Goal: Understand process/instructions: Learn how to perform a task or action

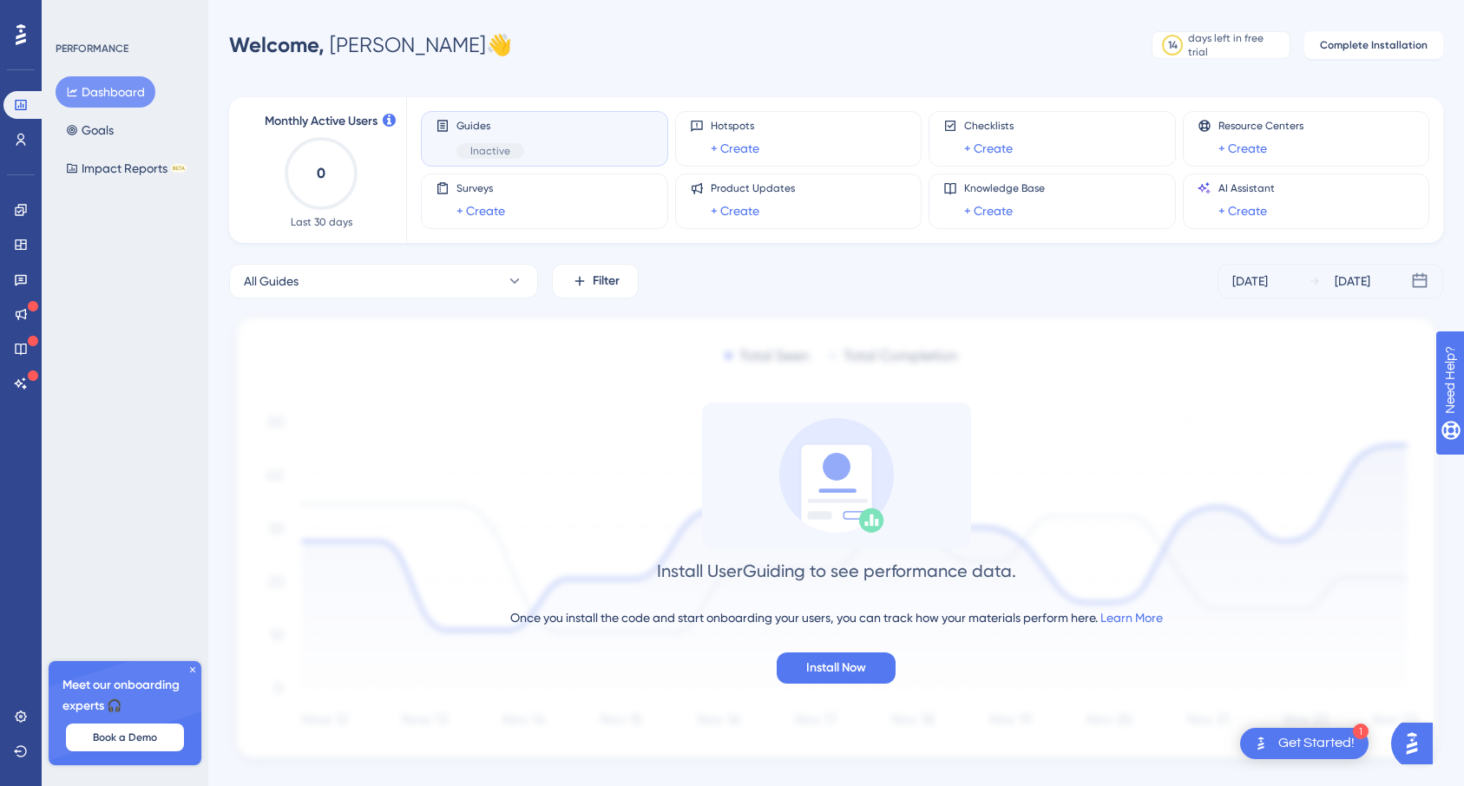
drag, startPoint x: 1125, startPoint y: 147, endPoint x: 362, endPoint y: 325, distance: 783.9
click at [467, 131] on span "Guides" at bounding box center [490, 126] width 68 height 14
click at [481, 140] on div "Guides Inactive" at bounding box center [490, 139] width 68 height 40
click at [500, 146] on span "Inactive" at bounding box center [490, 151] width 40 height 14
click at [499, 146] on span "Inactive" at bounding box center [490, 151] width 40 height 14
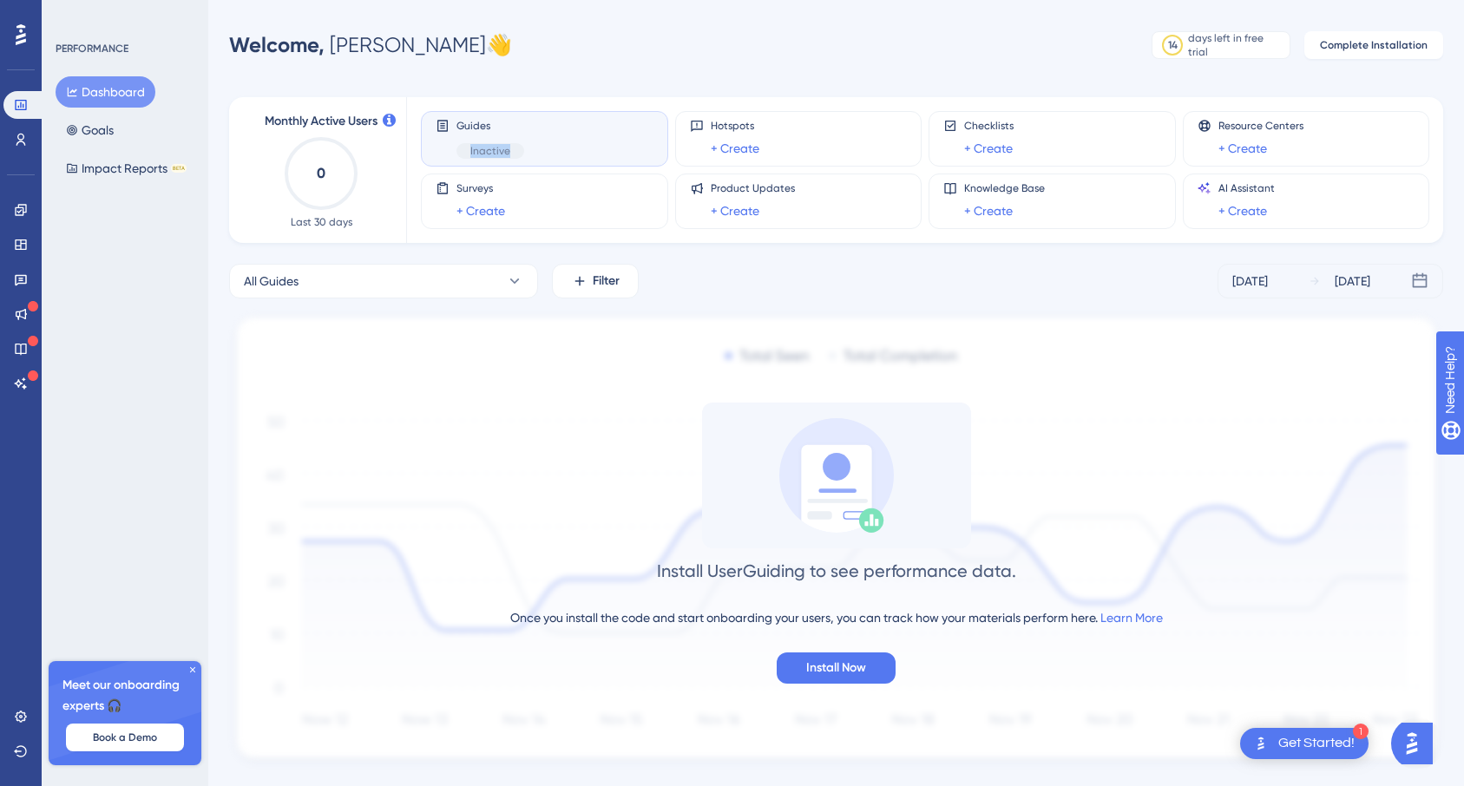
click at [499, 146] on span "Inactive" at bounding box center [490, 151] width 40 height 14
click at [20, 131] on link at bounding box center [20, 140] width 35 height 28
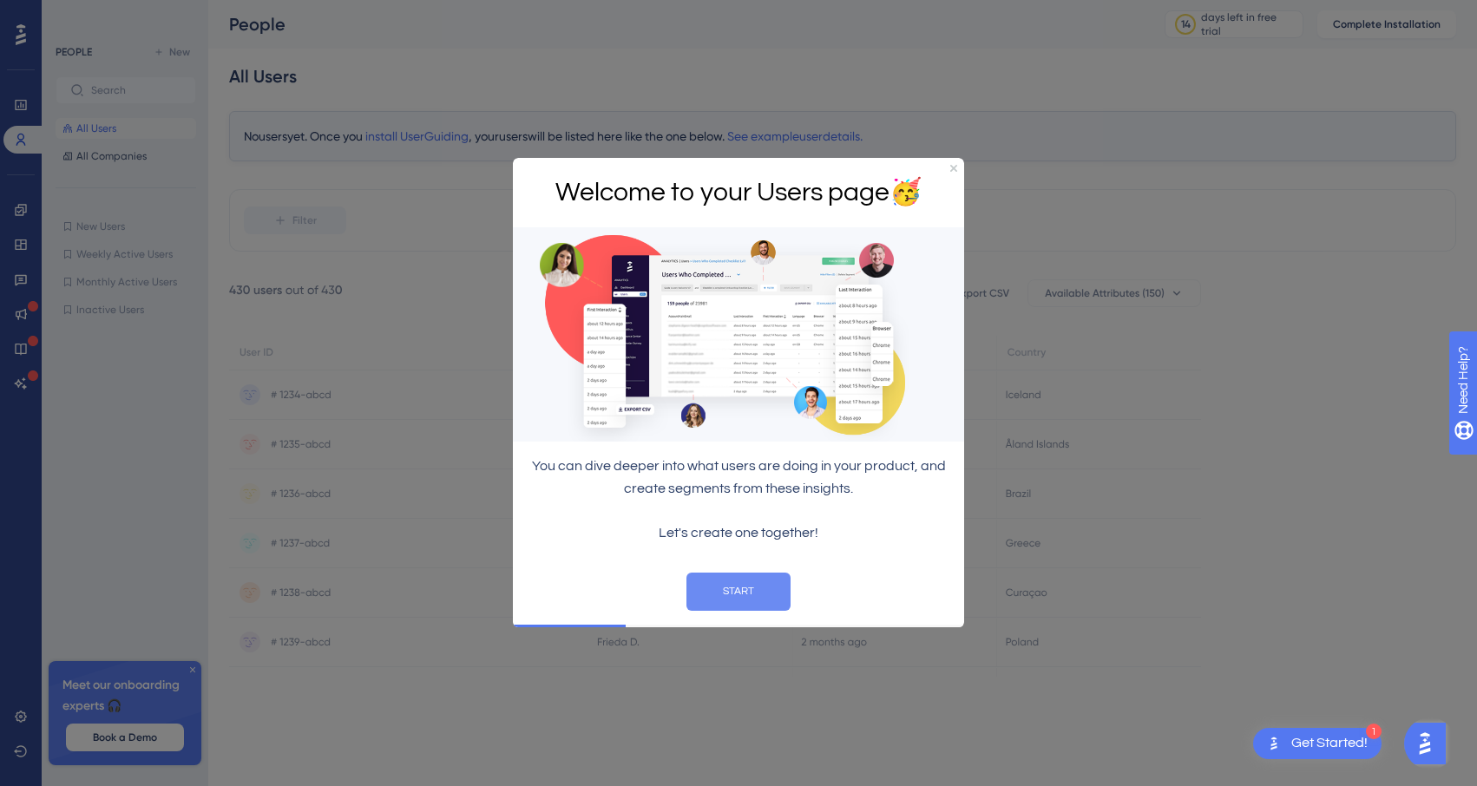
click at [692, 579] on button "START" at bounding box center [738, 592] width 104 height 38
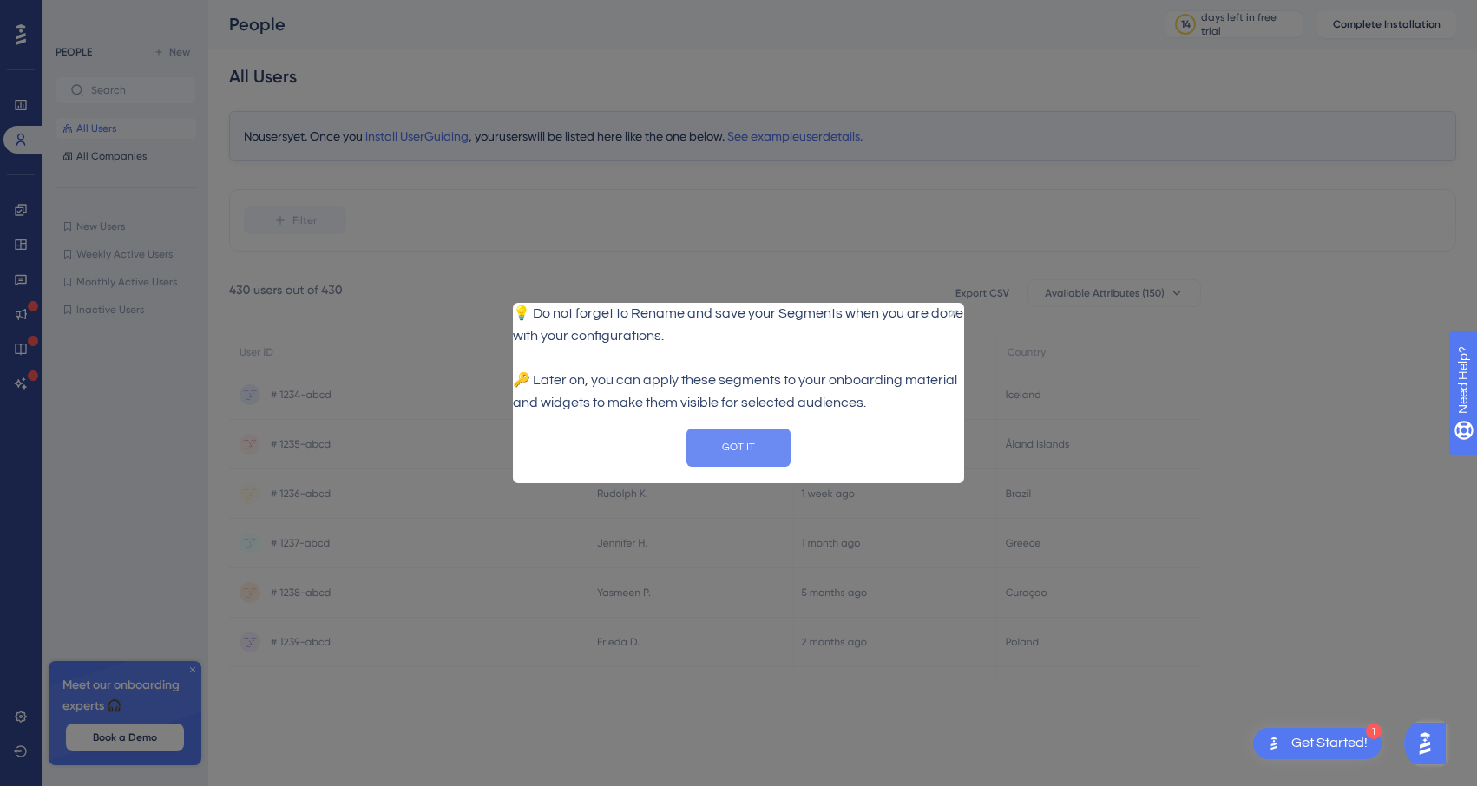
click at [765, 452] on button "GOT IT" at bounding box center [738, 447] width 104 height 38
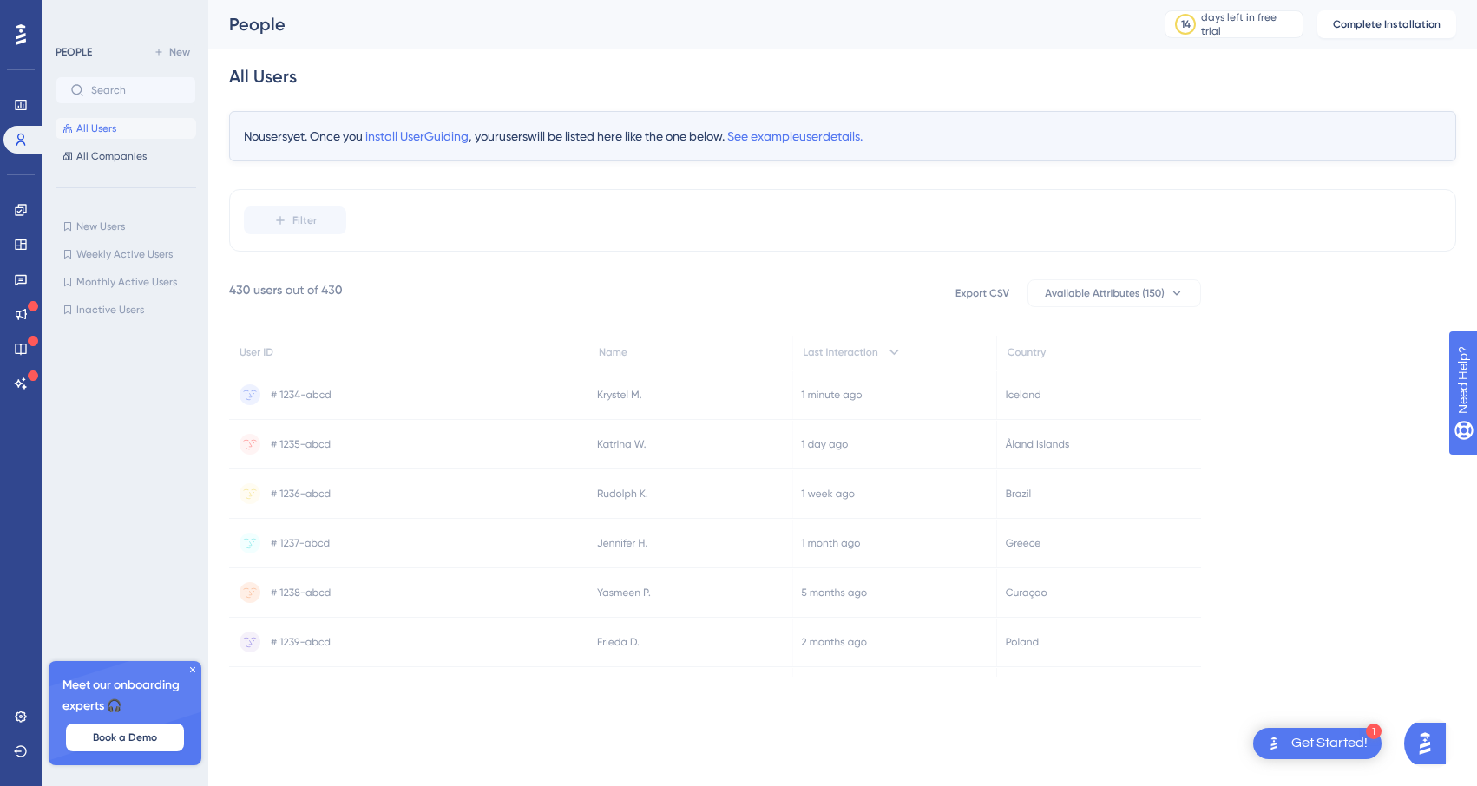
click at [1304, 744] on div "Get Started!" at bounding box center [1329, 743] width 76 height 19
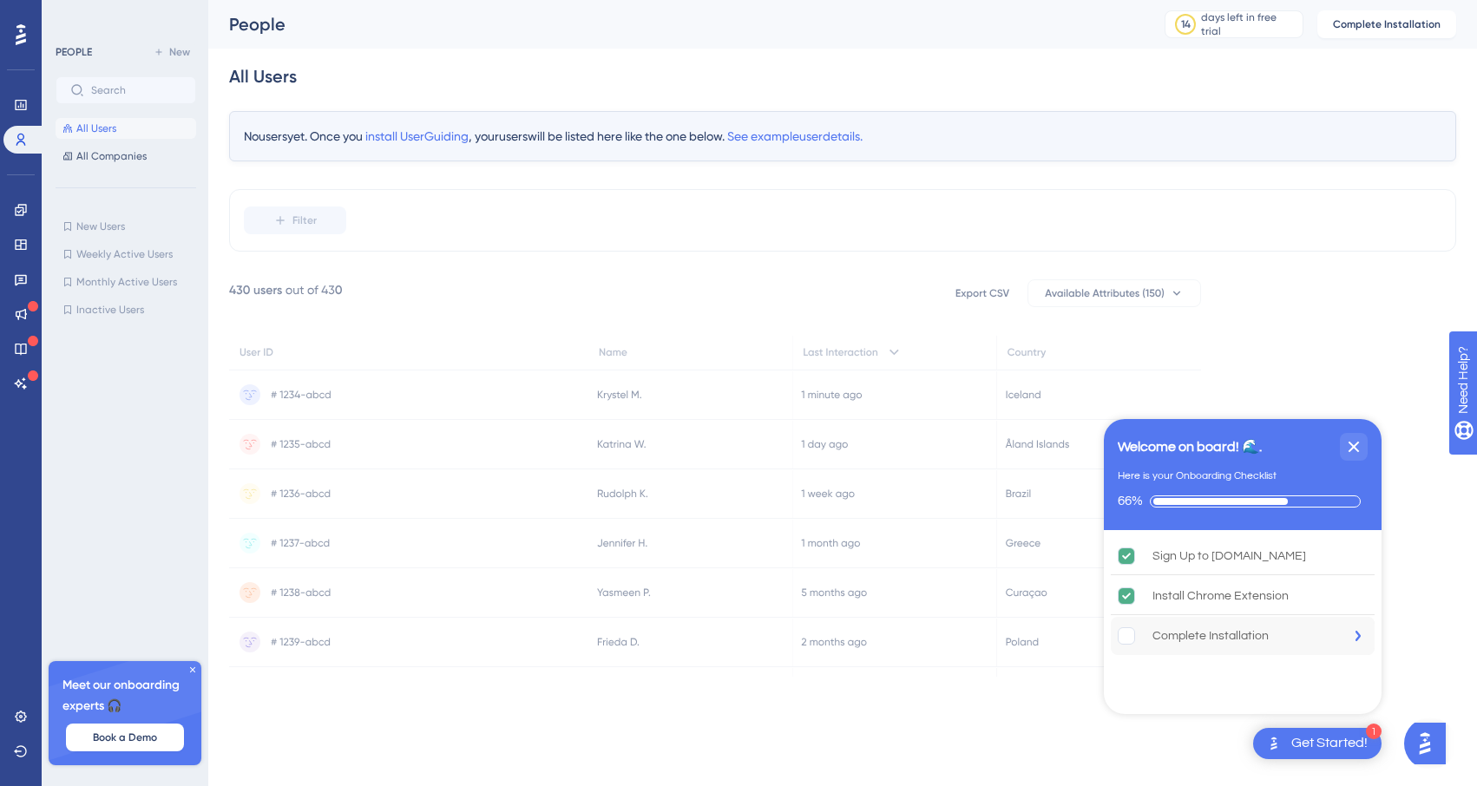
click at [1161, 636] on div "Complete Installation" at bounding box center [1210, 636] width 116 height 21
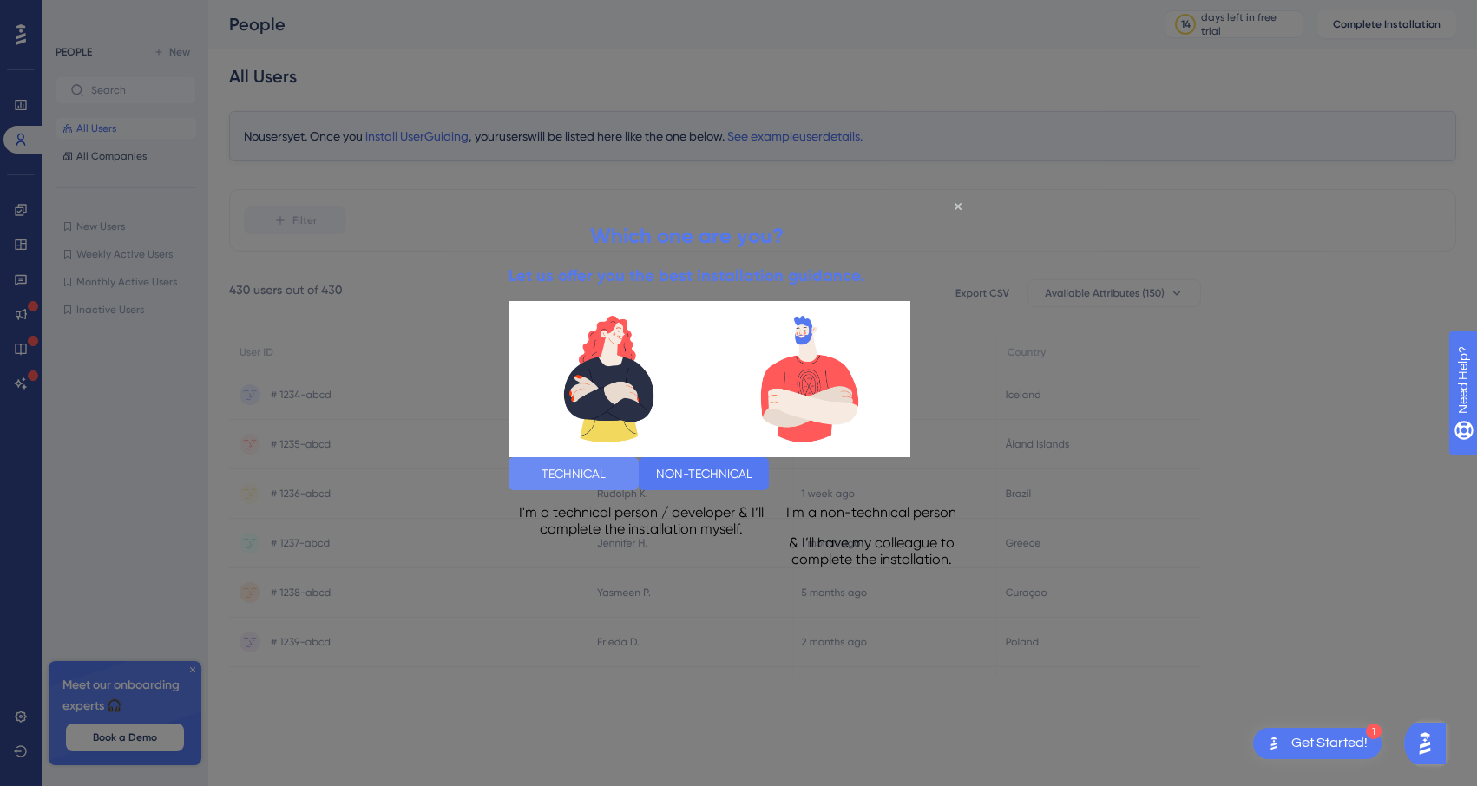
click at [639, 461] on button "TECHNICAL" at bounding box center [573, 472] width 130 height 33
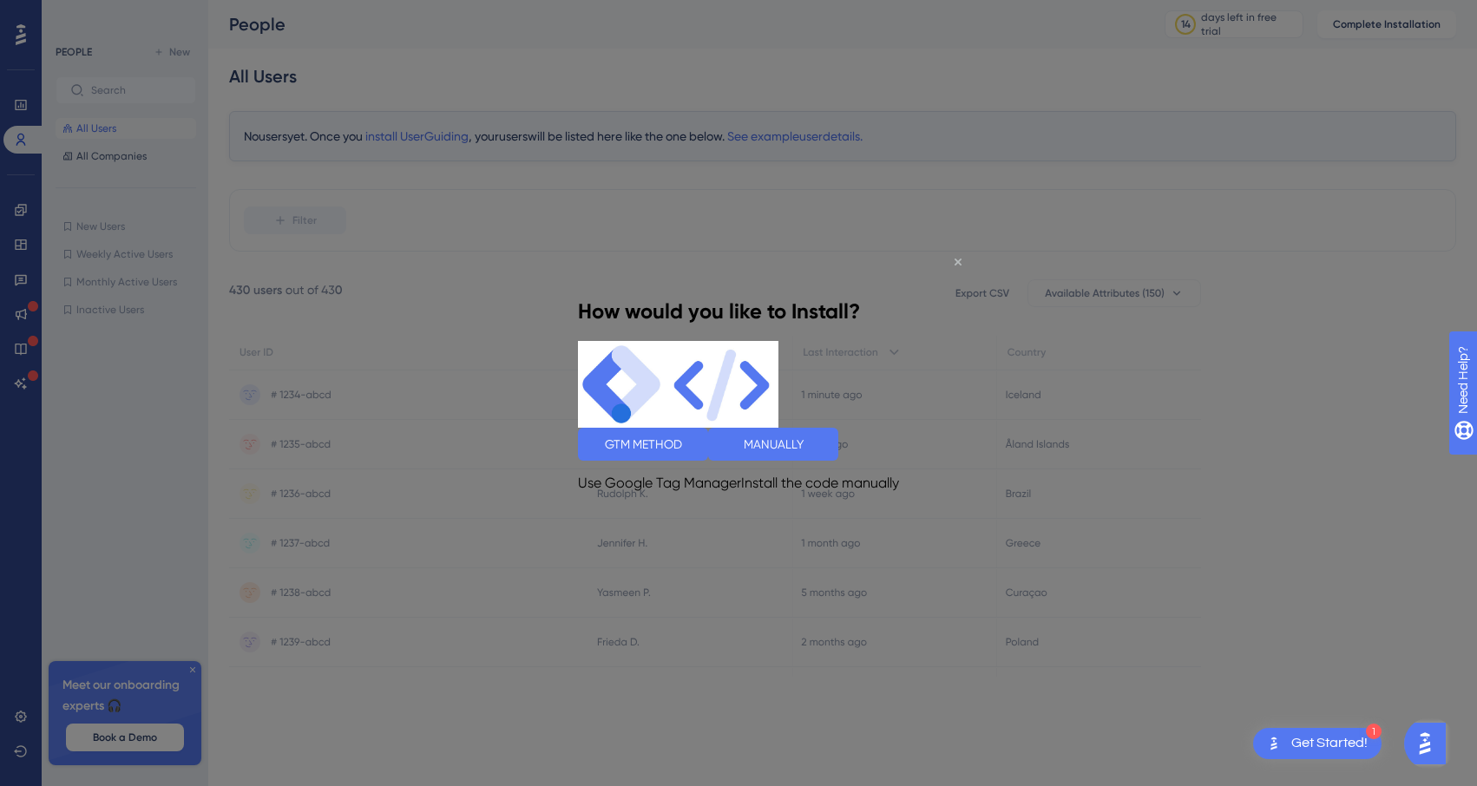
click at [956, 263] on icon "Close Preview" at bounding box center [957, 262] width 7 height 7
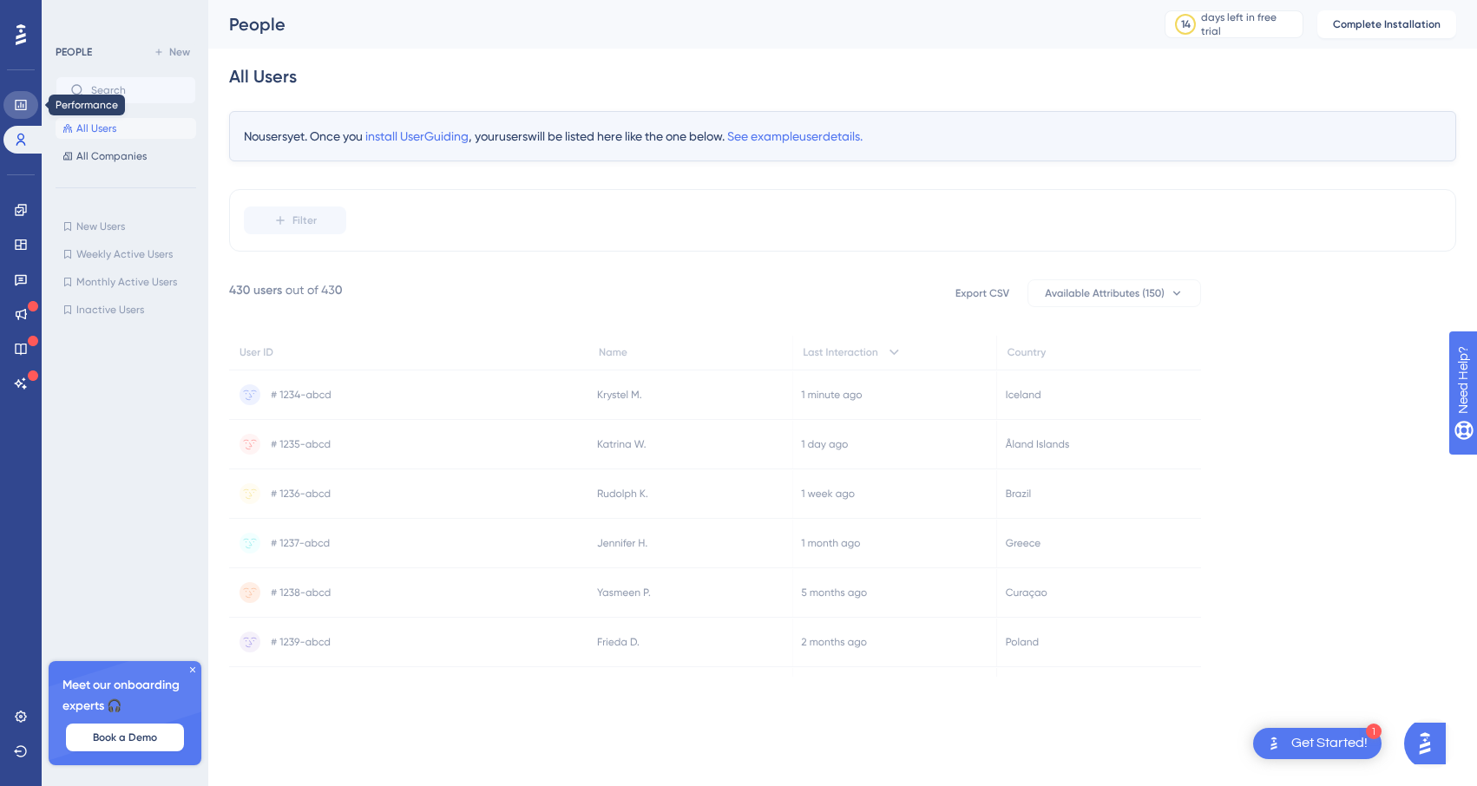
click at [14, 99] on icon at bounding box center [21, 105] width 14 height 14
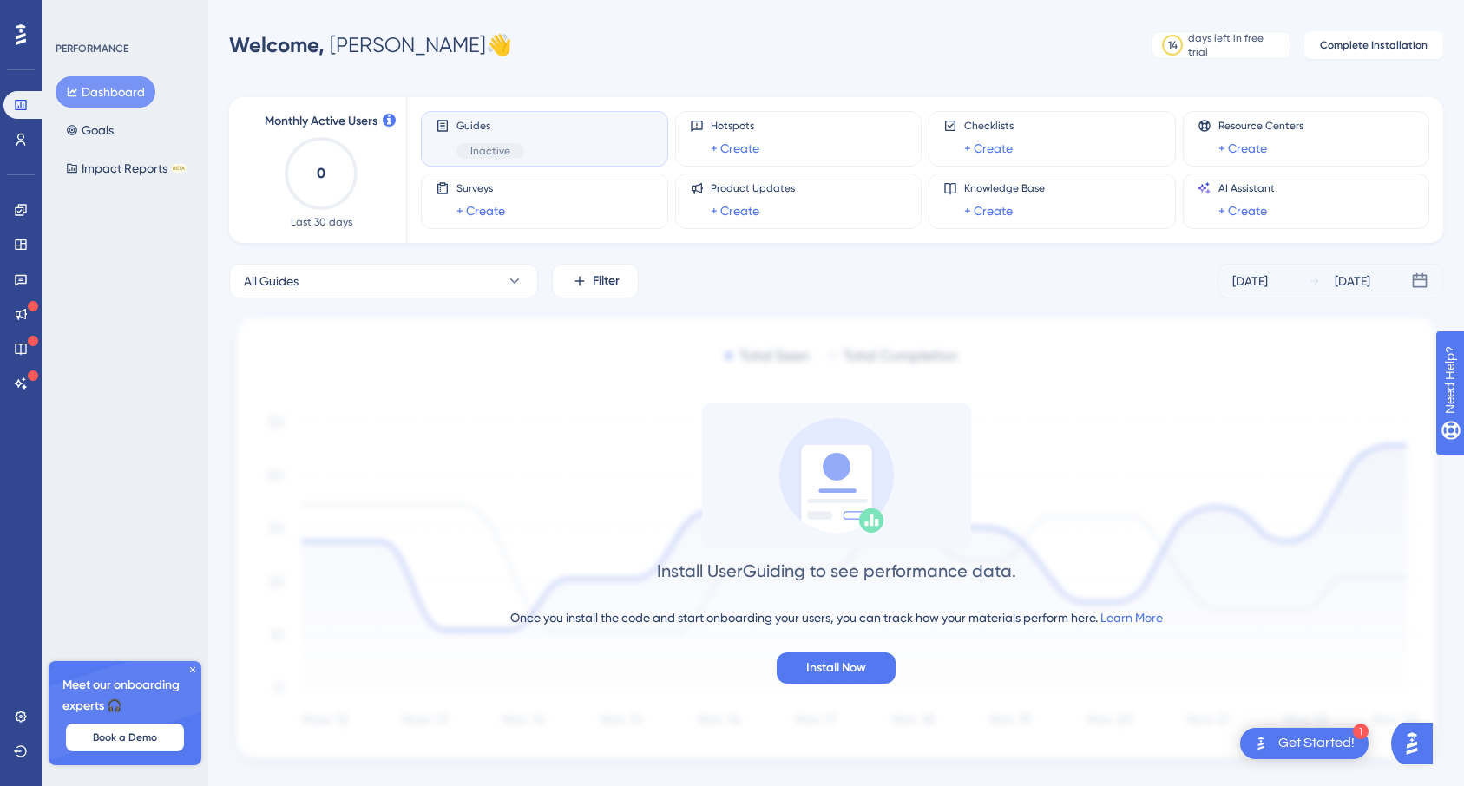
click at [541, 147] on div "Guides Inactive" at bounding box center [545, 139] width 218 height 40
click at [465, 151] on div "Inactive" at bounding box center [490, 151] width 68 height 16
click at [515, 124] on span "Guides" at bounding box center [490, 126] width 68 height 14
